Goal: Check status: Check status

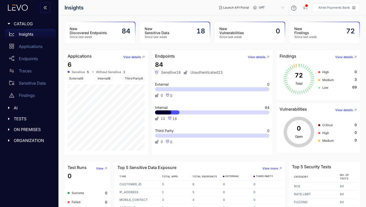
click at [22, 119] on span "TESTS" at bounding box center [33, 118] width 38 height 5
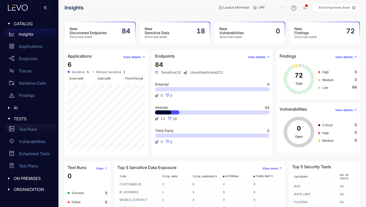
click at [25, 129] on p "Test Runs" at bounding box center [28, 129] width 18 height 5
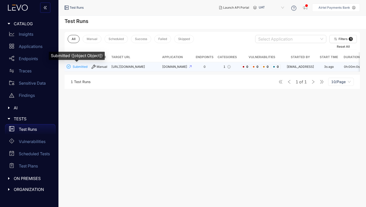
click at [82, 65] on span "Submitted" at bounding box center [80, 67] width 15 height 4
